Goal: Task Accomplishment & Management: Manage account settings

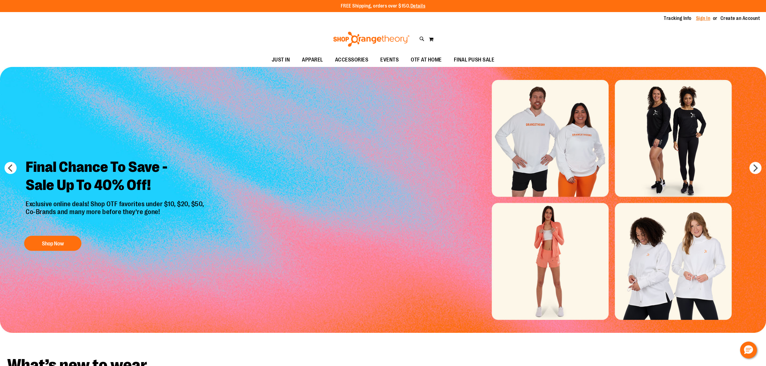
click at [701, 19] on link "Sign In" at bounding box center [703, 18] width 14 height 7
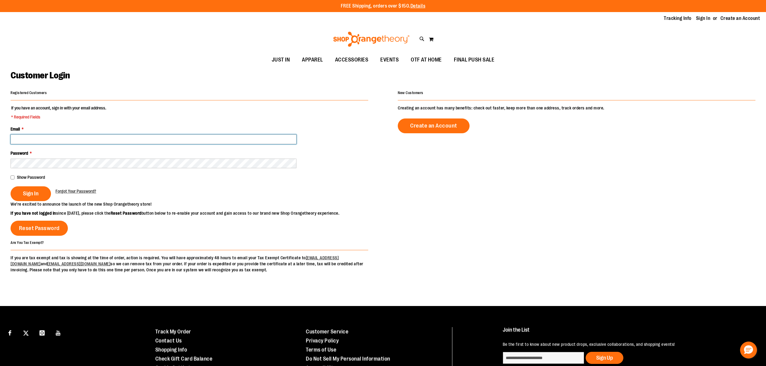
click at [46, 139] on input "Email *" at bounding box center [154, 140] width 286 height 10
type input "**********"
click at [32, 193] on span "Sign In" at bounding box center [31, 193] width 16 height 7
